Goal: Information Seeking & Learning: Check status

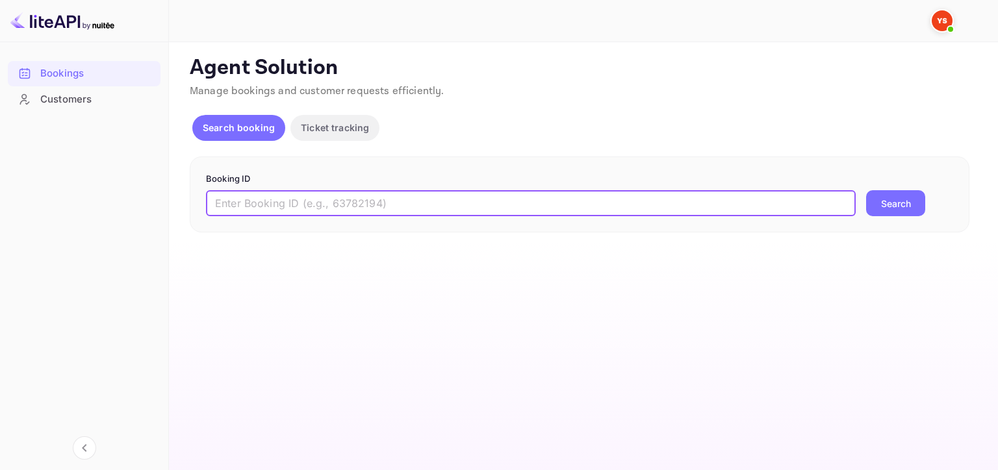
click at [535, 216] on input "text" at bounding box center [531, 203] width 650 height 26
paste input "9355710"
type input "9355710"
click at [899, 200] on button "Search" at bounding box center [895, 203] width 59 height 26
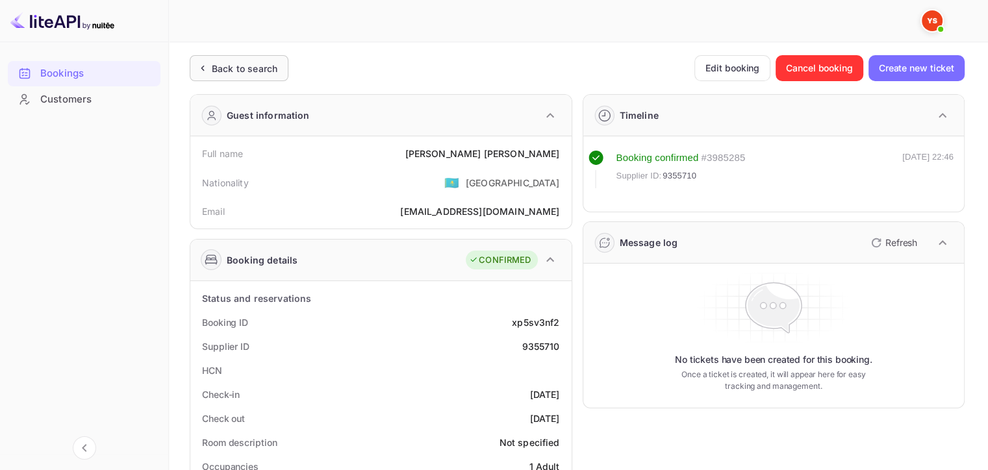
click at [216, 63] on div "Back to search" at bounding box center [245, 69] width 66 height 14
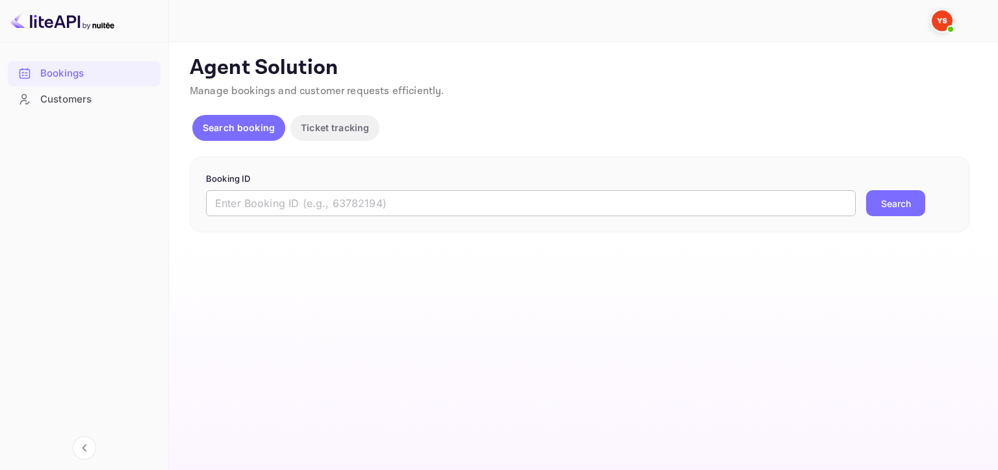
click at [434, 194] on input "text" at bounding box center [531, 203] width 650 height 26
paste input "9355710"
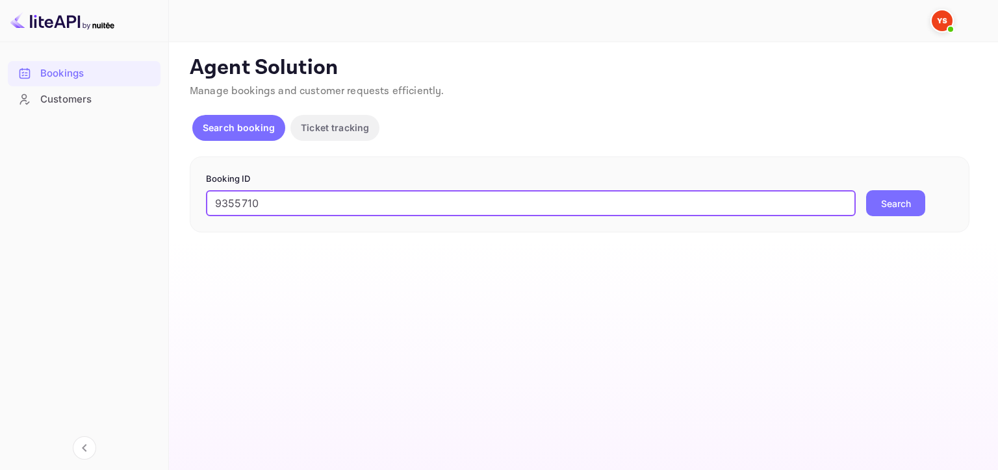
type input "9355710"
click at [902, 201] on button "Search" at bounding box center [895, 203] width 59 height 26
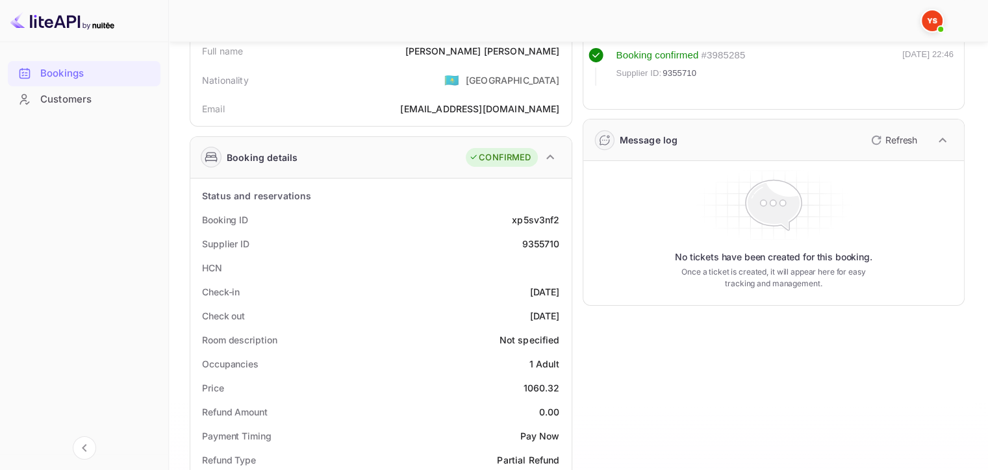
scroll to position [31, 0]
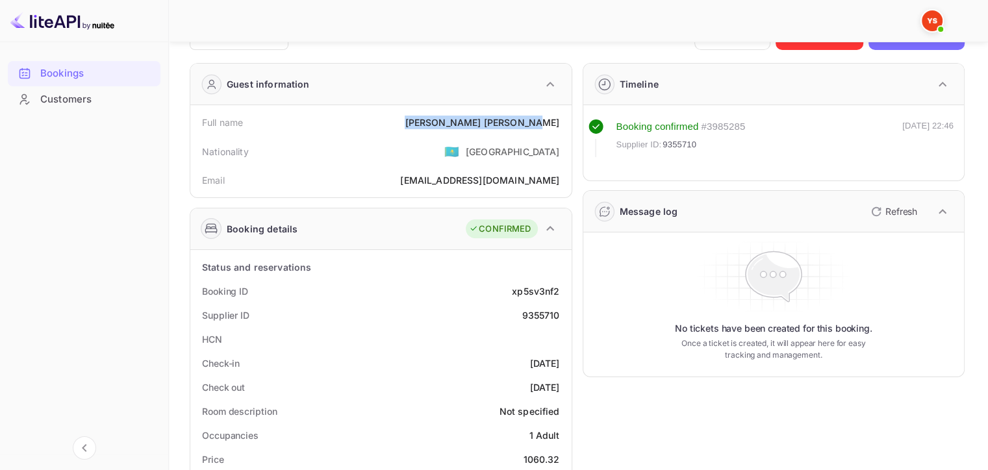
drag, startPoint x: 472, startPoint y: 119, endPoint x: 557, endPoint y: 123, distance: 84.6
click at [557, 123] on div "Full name [PERSON_NAME]" at bounding box center [381, 122] width 371 height 24
copy div "[PERSON_NAME]"
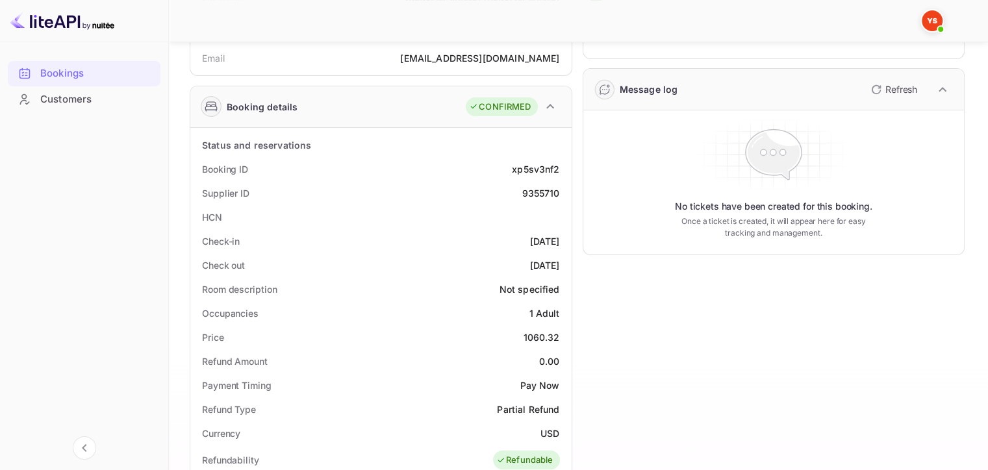
scroll to position [226, 0]
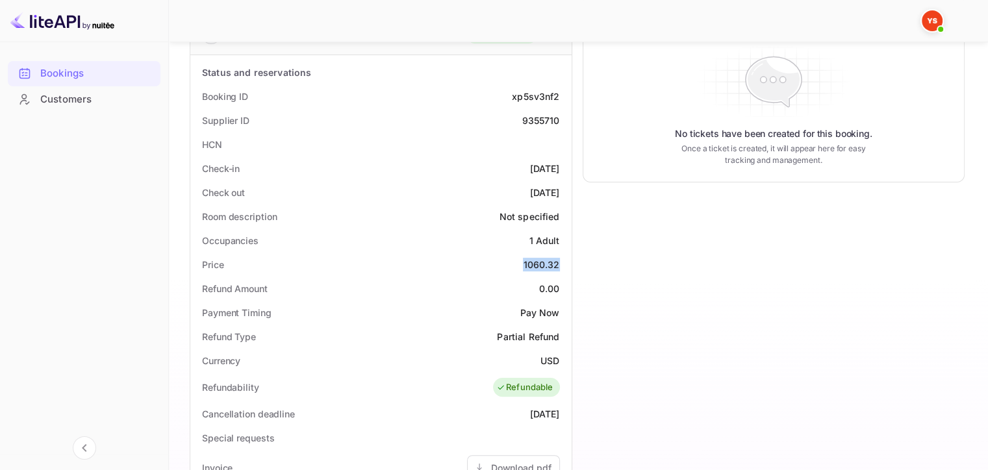
drag, startPoint x: 518, startPoint y: 264, endPoint x: 565, endPoint y: 264, distance: 46.1
click at [565, 264] on div "Price 1060.32" at bounding box center [381, 265] width 371 height 24
copy div "1060.32"
